Goal: Task Accomplishment & Management: Manage account settings

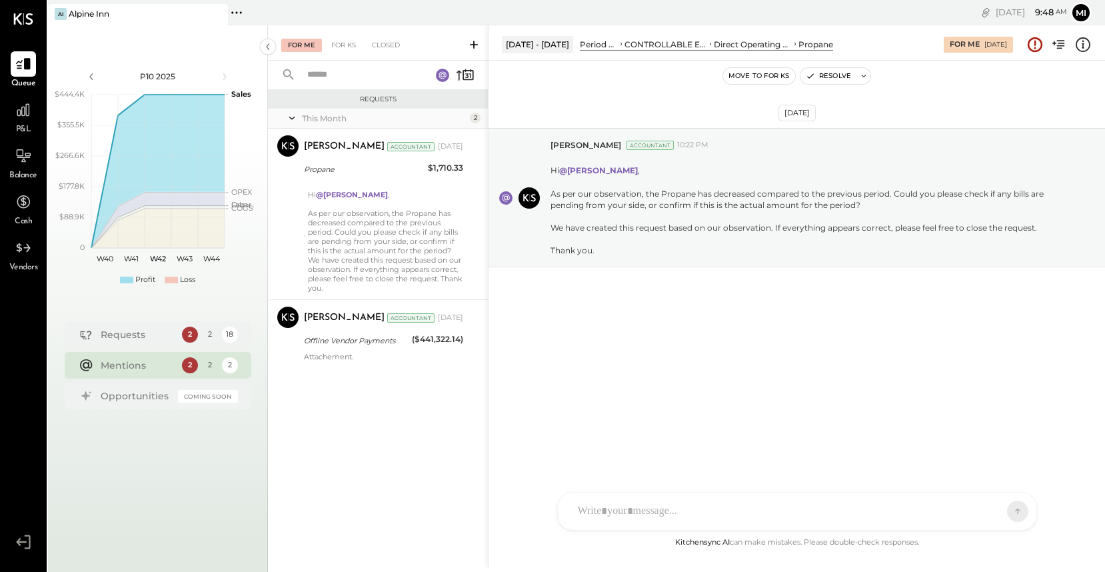
click at [309, 45] on div "For Me" at bounding box center [301, 45] width 41 height 13
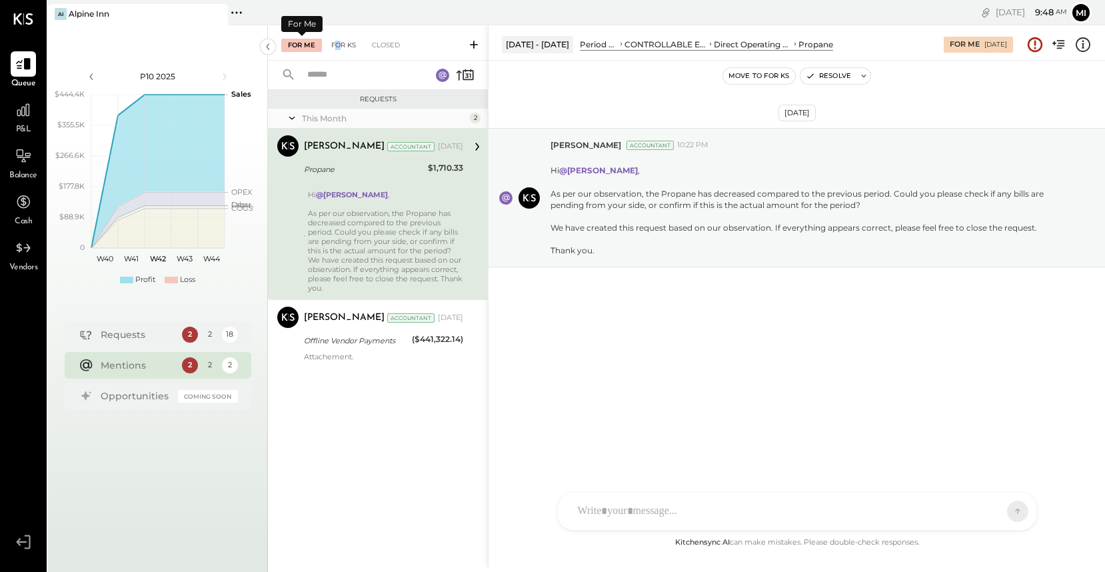
click at [338, 43] on div "For KS" at bounding box center [344, 45] width 38 height 13
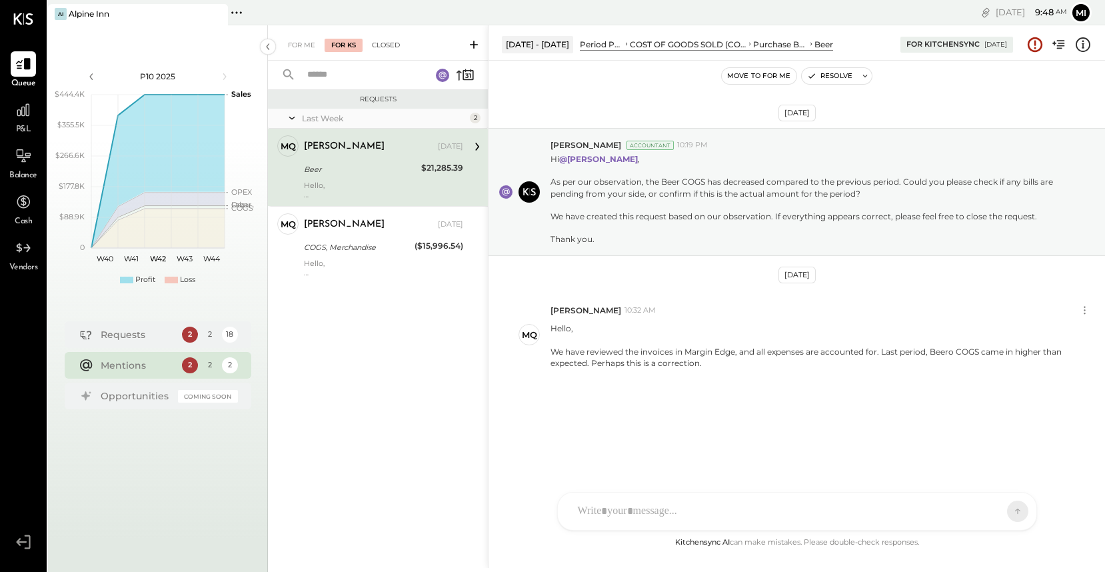
click at [381, 43] on div "Closed" at bounding box center [385, 45] width 41 height 13
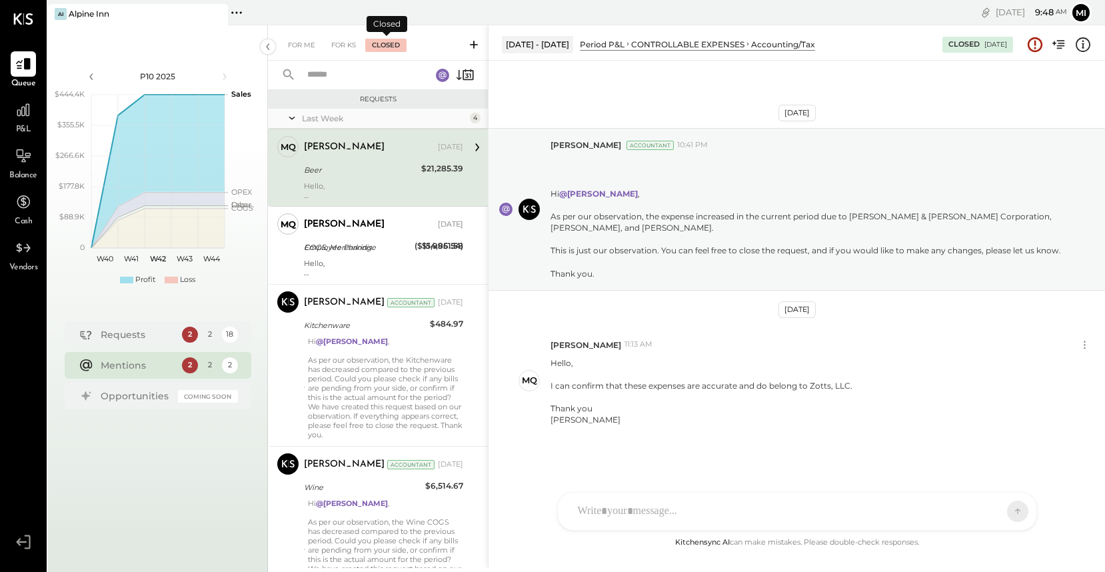
scroll to position [1, 0]
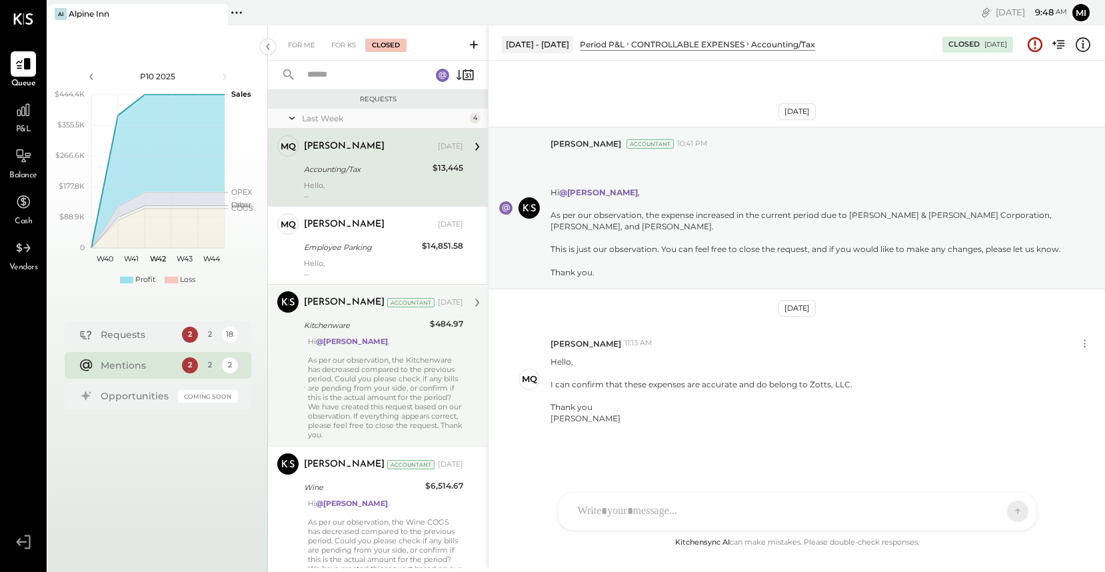
click at [351, 401] on div "Hi @[PERSON_NAME] , As per our observation, the Kitchenware has decreased compa…" at bounding box center [385, 388] width 155 height 103
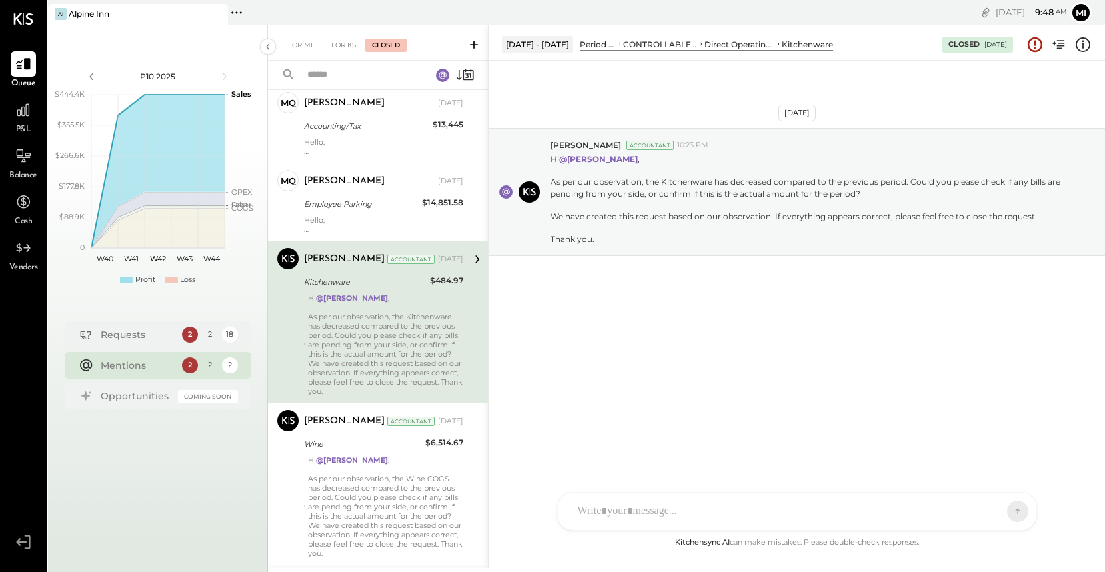
scroll to position [48, 0]
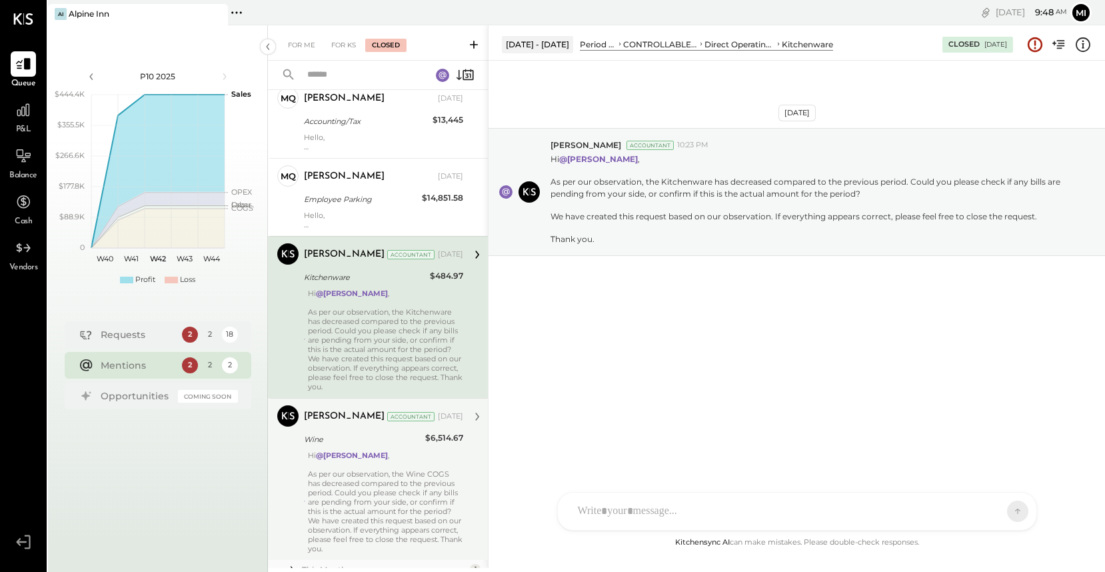
click at [362, 480] on div "Hi @[PERSON_NAME] , As per our observation, the Wine COGS has decreased compare…" at bounding box center [385, 502] width 155 height 103
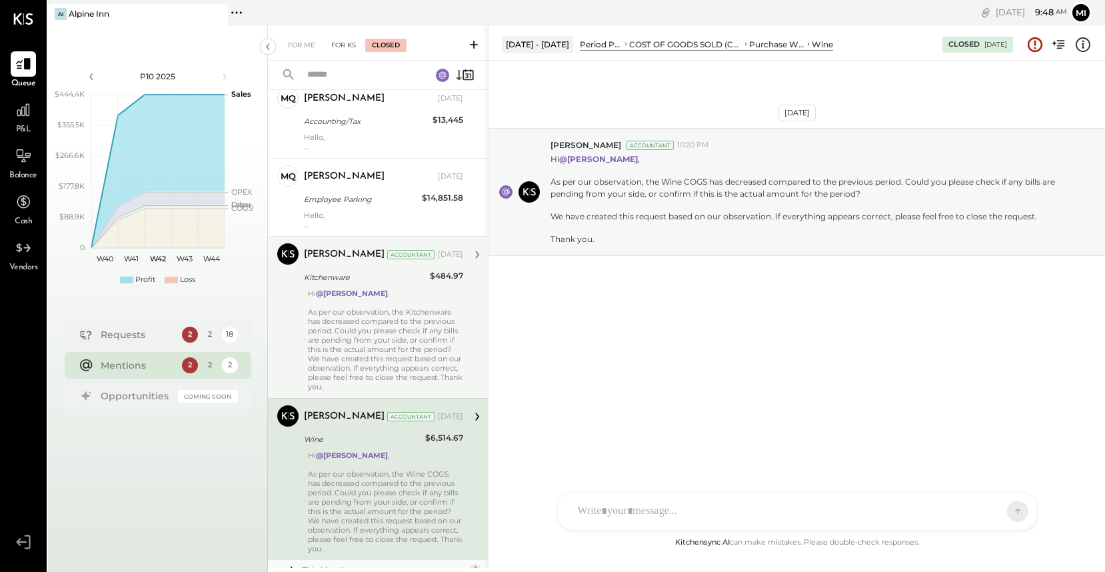
click at [345, 46] on div "For KS" at bounding box center [344, 45] width 38 height 13
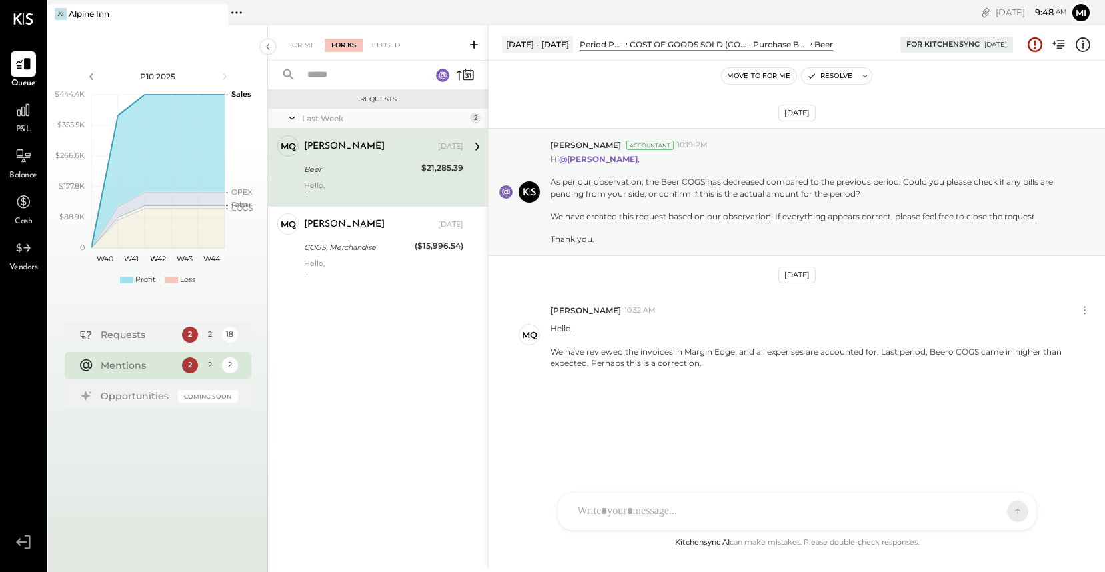
click at [330, 118] on div "Last Week" at bounding box center [384, 118] width 165 height 11
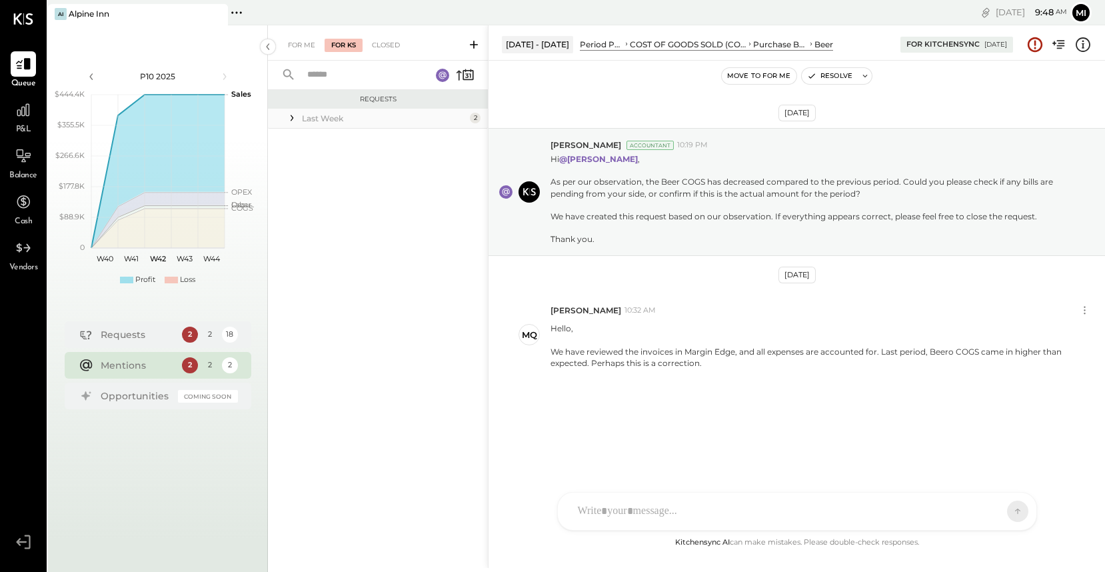
click at [330, 118] on div "Last Week" at bounding box center [384, 118] width 165 height 11
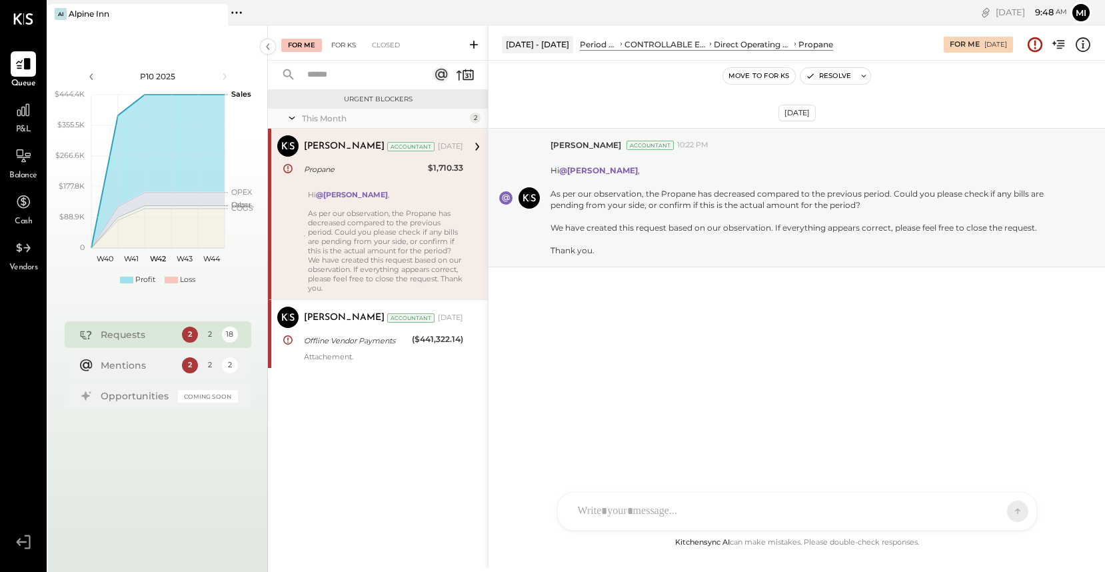
click at [341, 43] on div "For KS" at bounding box center [344, 45] width 38 height 13
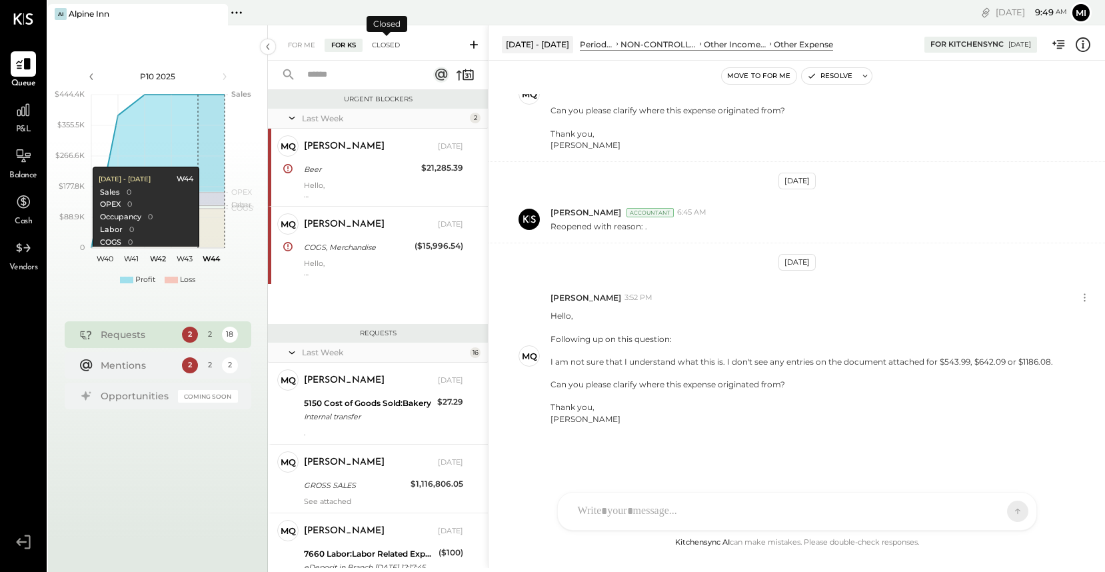
click at [384, 45] on div "Closed" at bounding box center [385, 45] width 41 height 13
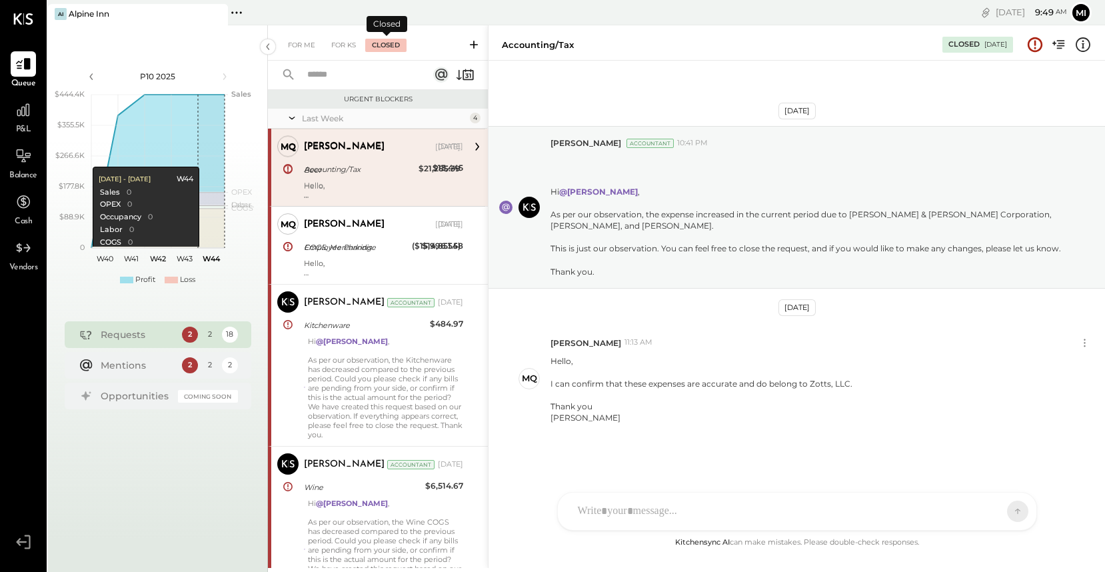
scroll to position [1, 0]
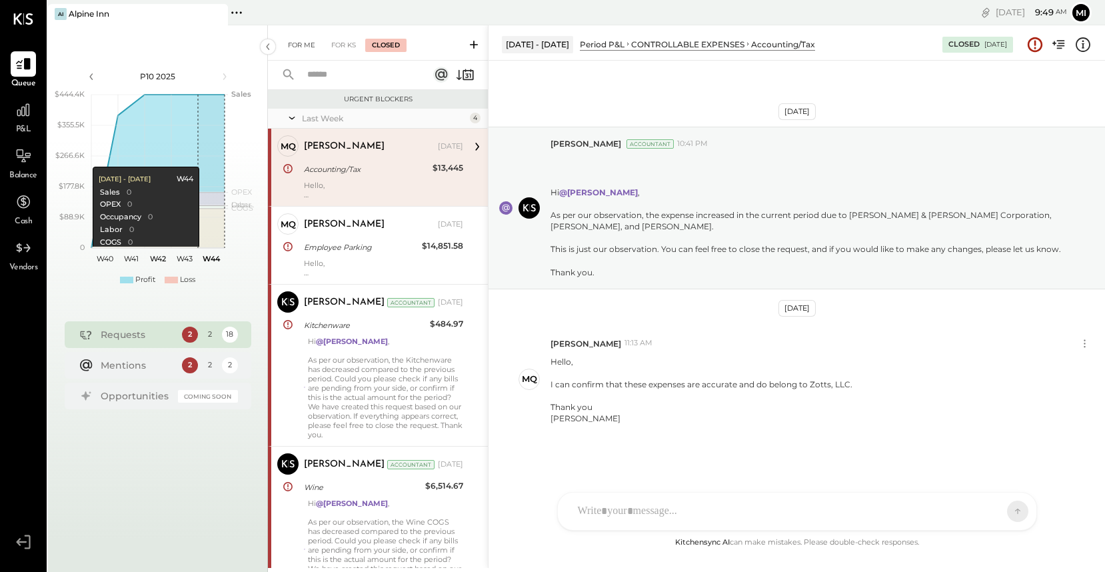
click at [305, 47] on div "For Me" at bounding box center [301, 45] width 41 height 13
